Goal: Task Accomplishment & Management: Complete application form

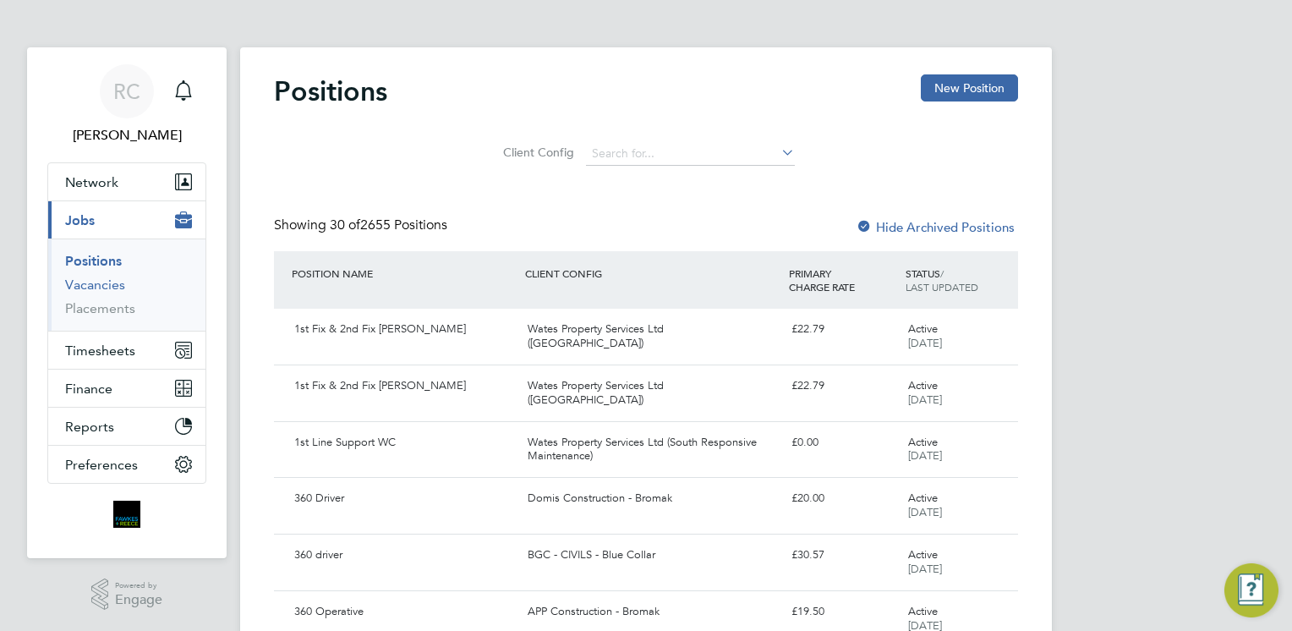
click at [112, 277] on link "Vacancies" at bounding box center [95, 284] width 60 height 16
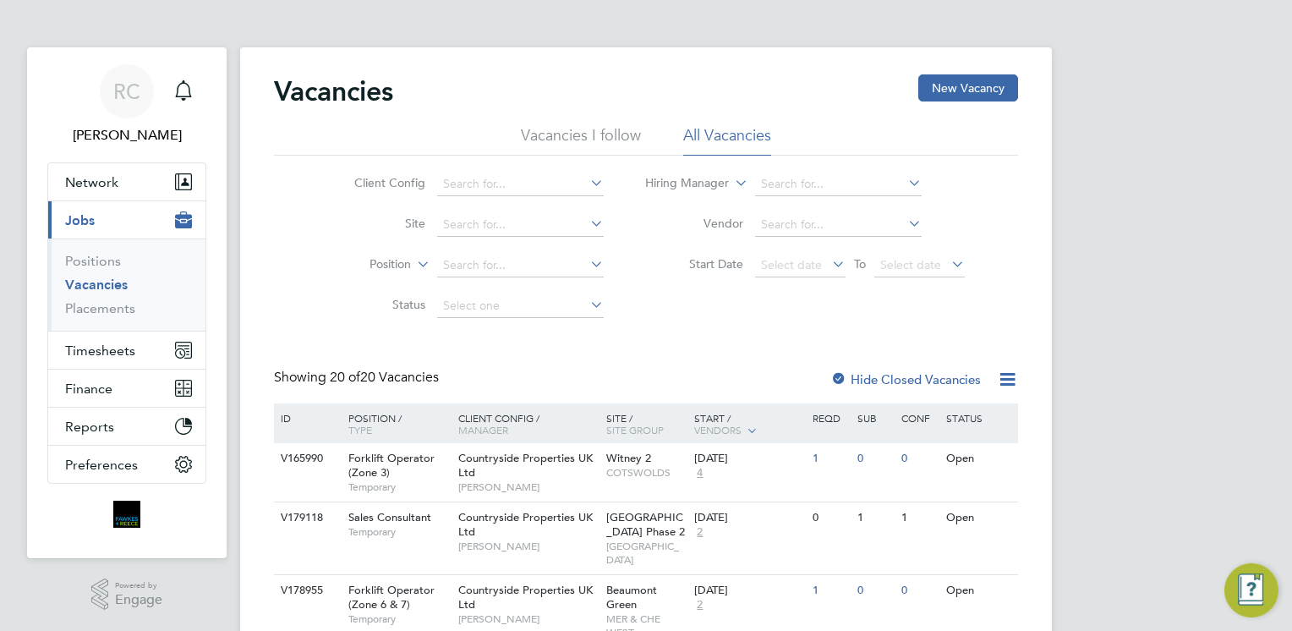
scroll to position [85, 0]
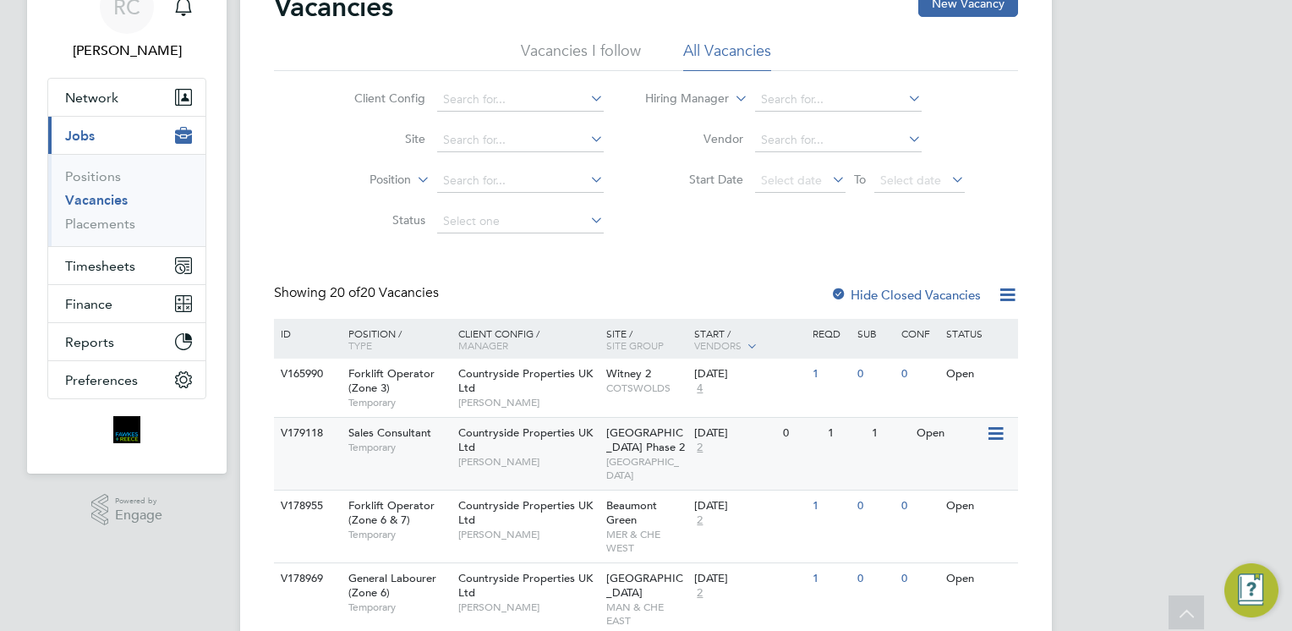
click at [504, 436] on span "Countryside Properties UK Ltd" at bounding box center [525, 439] width 134 height 29
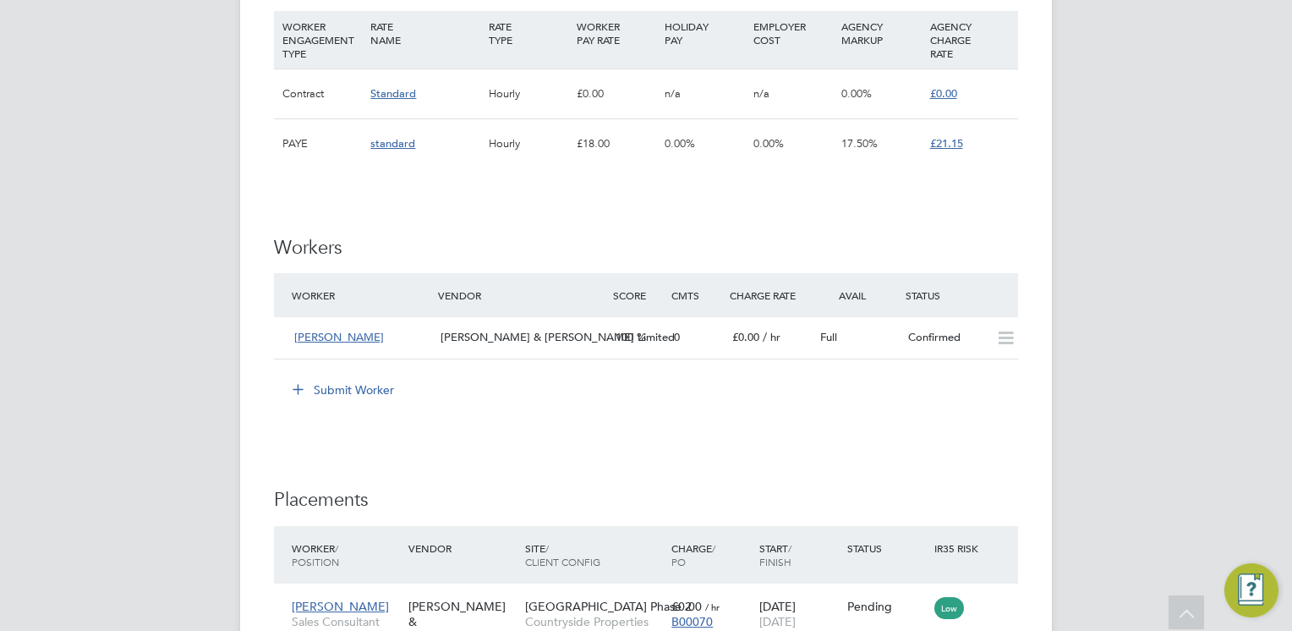
scroll to position [1606, 0]
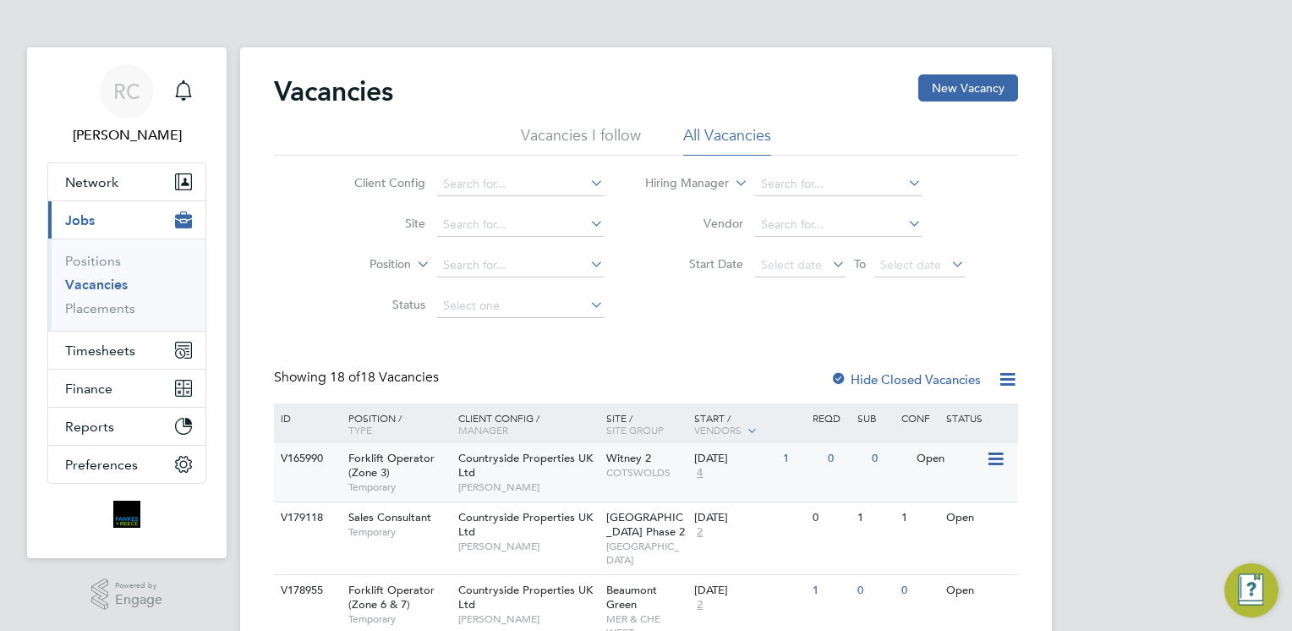
scroll to position [85, 0]
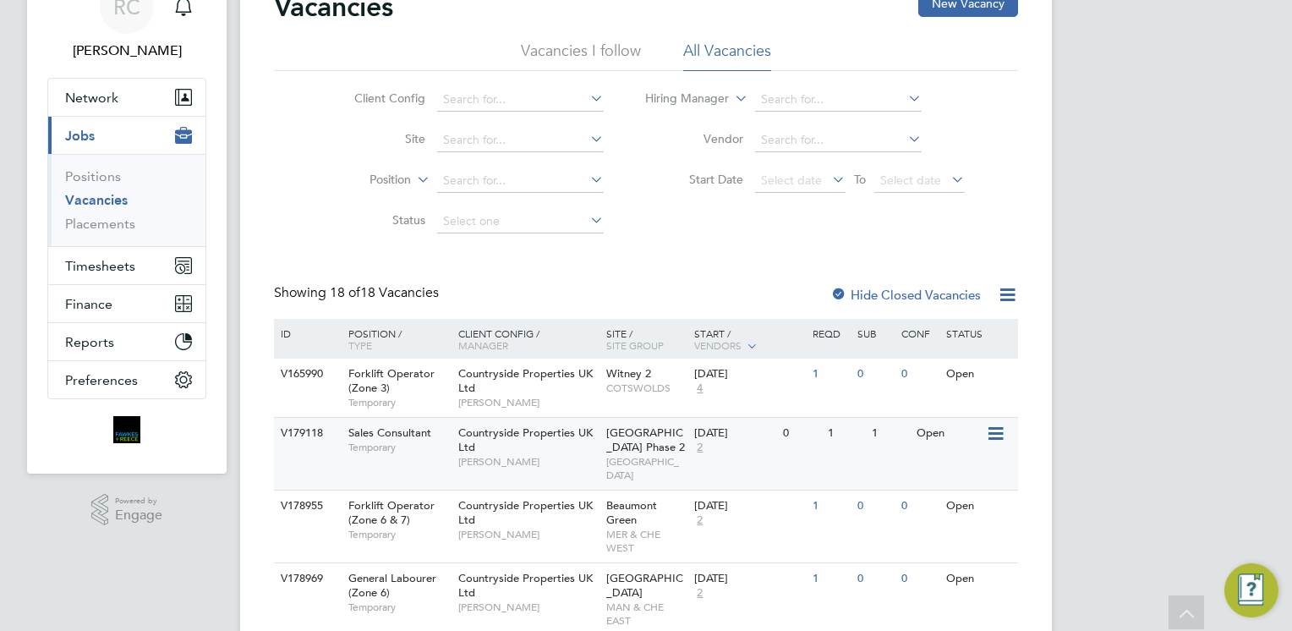
click at [535, 462] on span "[PERSON_NAME]" at bounding box center [528, 462] width 140 height 14
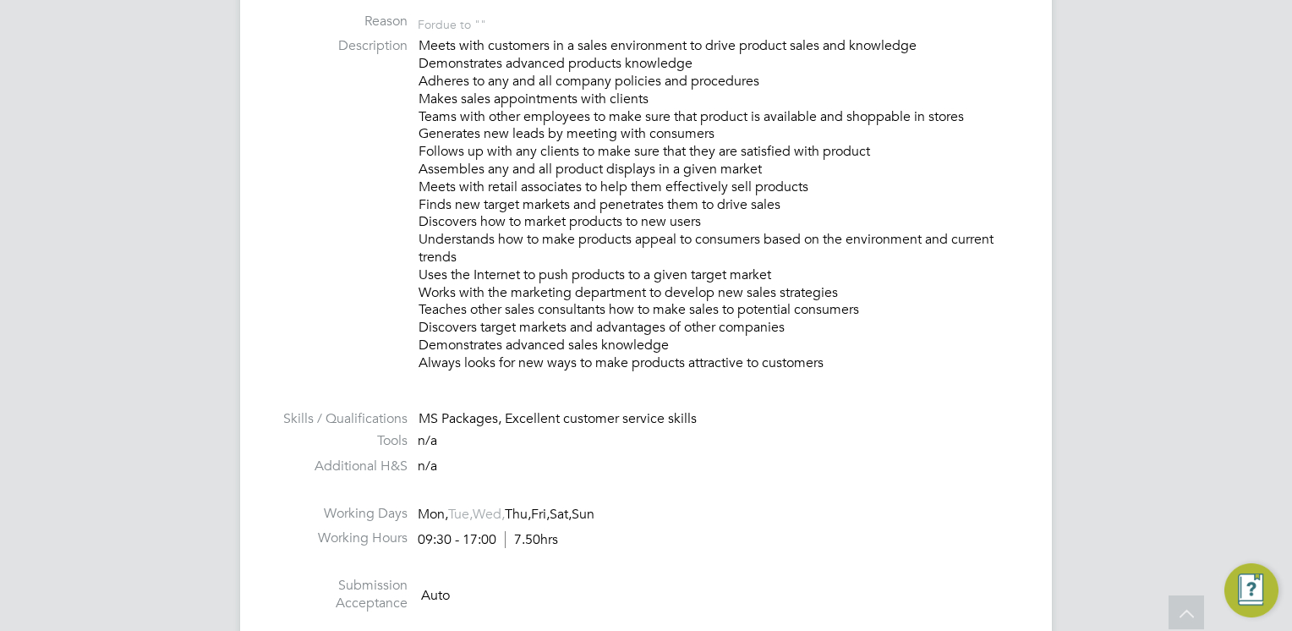
scroll to position [507, 0]
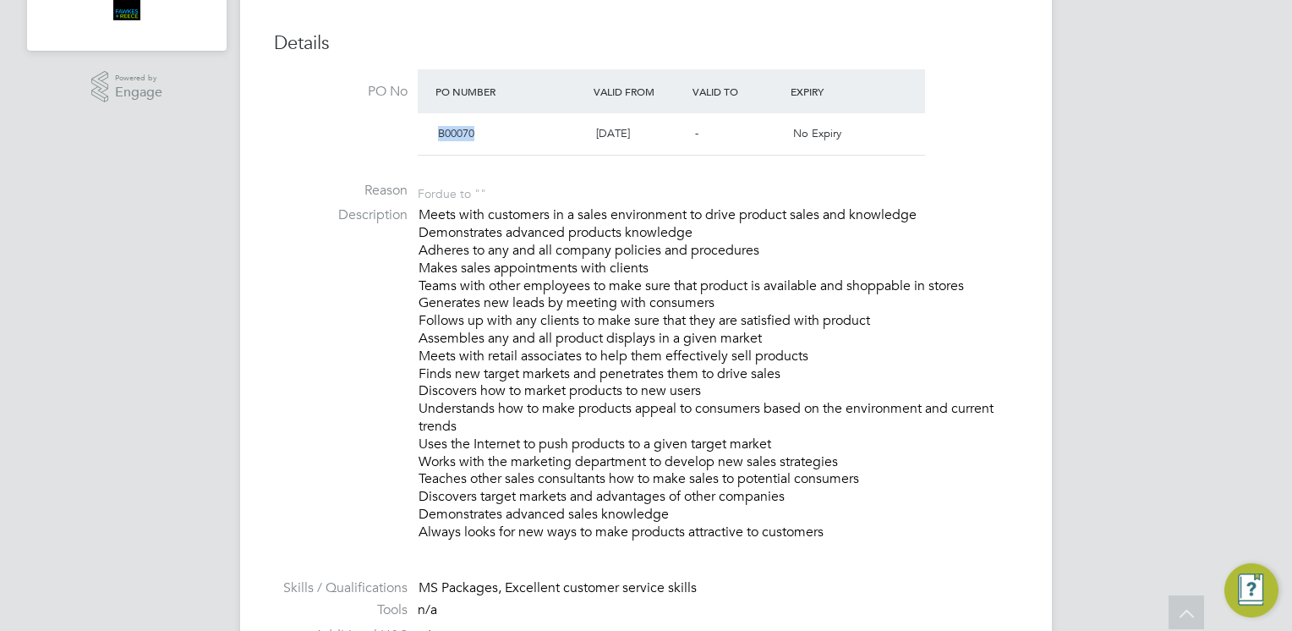
drag, startPoint x: 479, startPoint y: 139, endPoint x: 440, endPoint y: 136, distance: 39.0
click at [440, 136] on div "B00070" at bounding box center [510, 134] width 158 height 28
copy span "B00070"
